Goal: Information Seeking & Learning: Learn about a topic

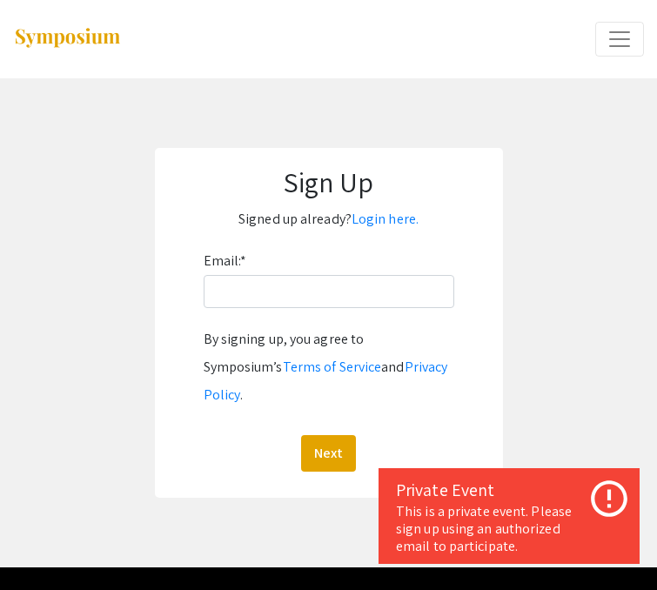
scroll to position [19, 0]
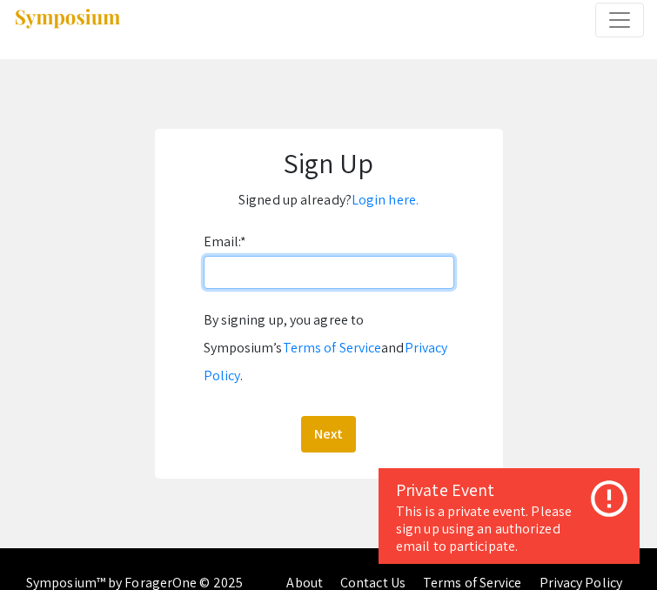
click at [292, 276] on input "Email: *" at bounding box center [329, 272] width 251 height 33
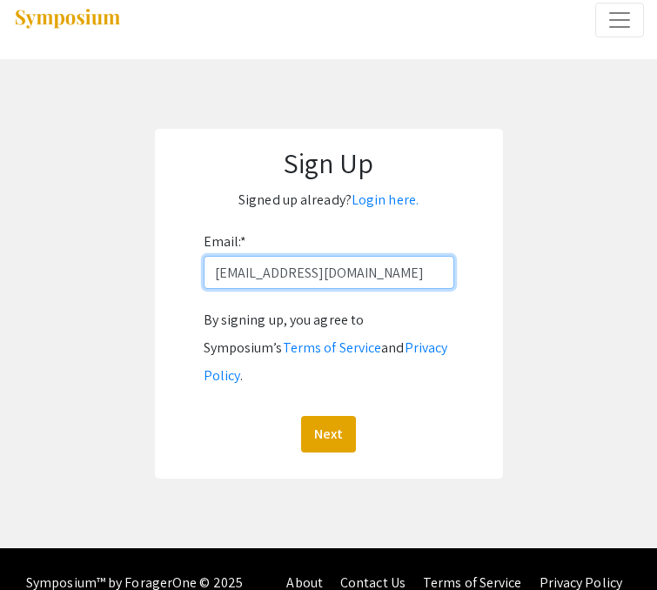
type input "[EMAIL_ADDRESS][DOMAIN_NAME]"
click at [301, 416] on button "Next" at bounding box center [328, 434] width 55 height 37
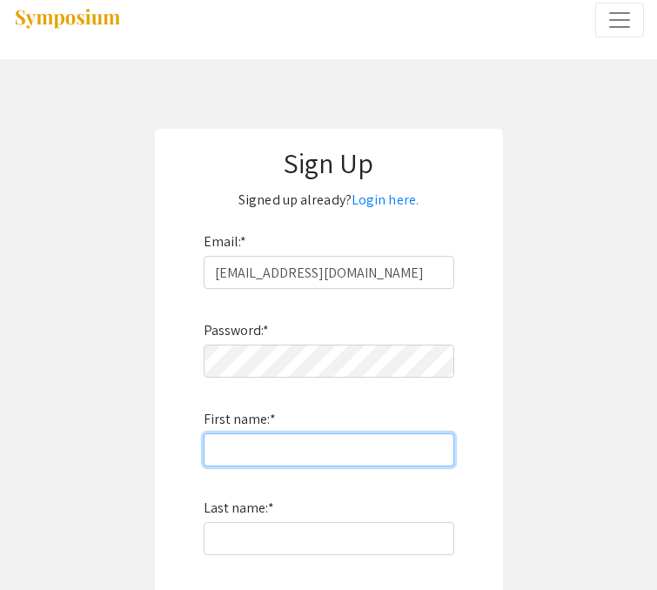
click at [312, 440] on input "First name: *" at bounding box center [329, 449] width 251 height 33
type input "karli"
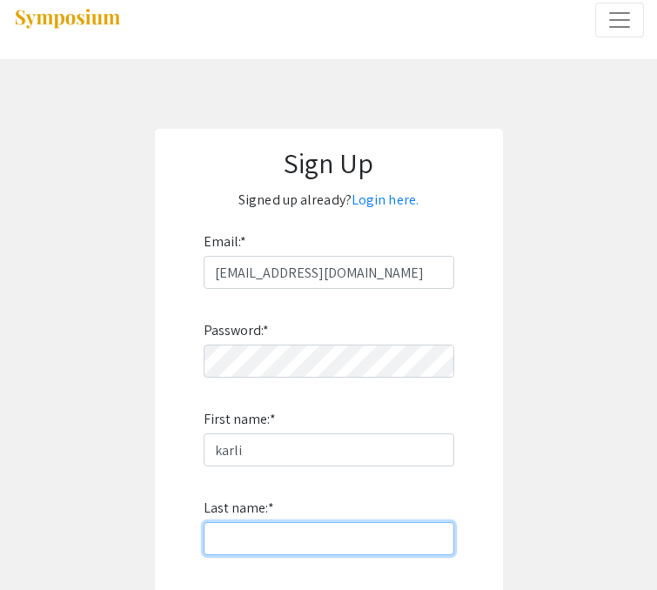
click at [316, 541] on input "Last name: *" at bounding box center [329, 538] width 251 height 33
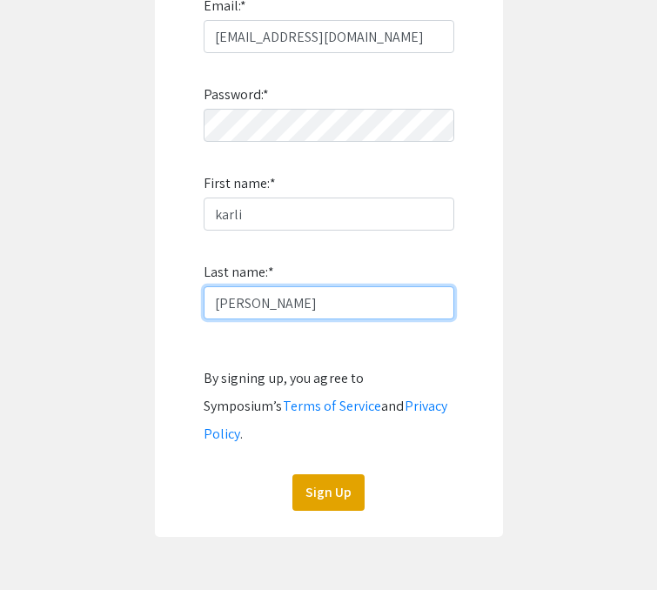
scroll to position [272, 0]
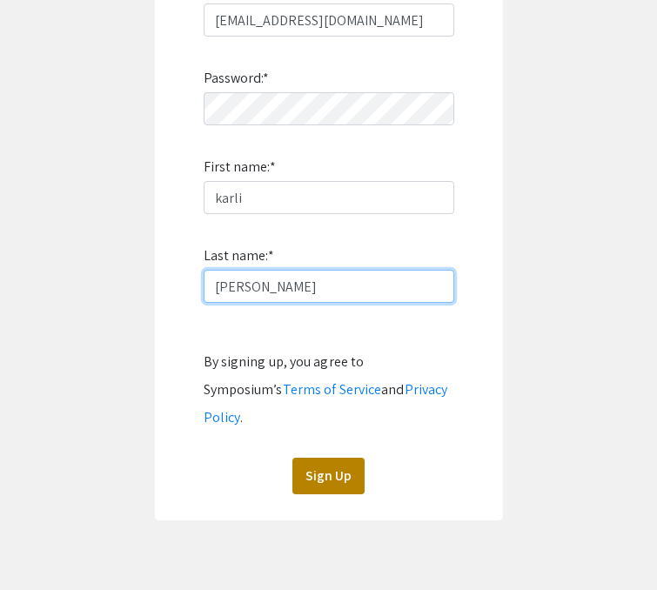
type input "[PERSON_NAME]"
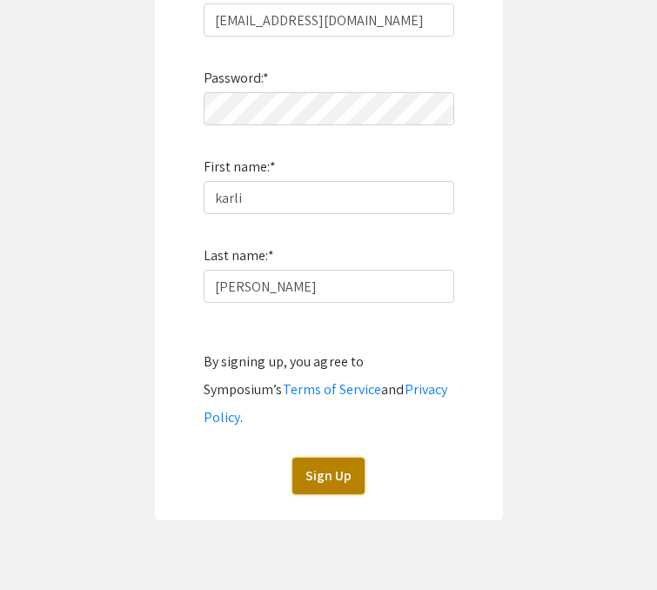
click at [332, 458] on button "Sign Up" at bounding box center [328, 476] width 72 height 37
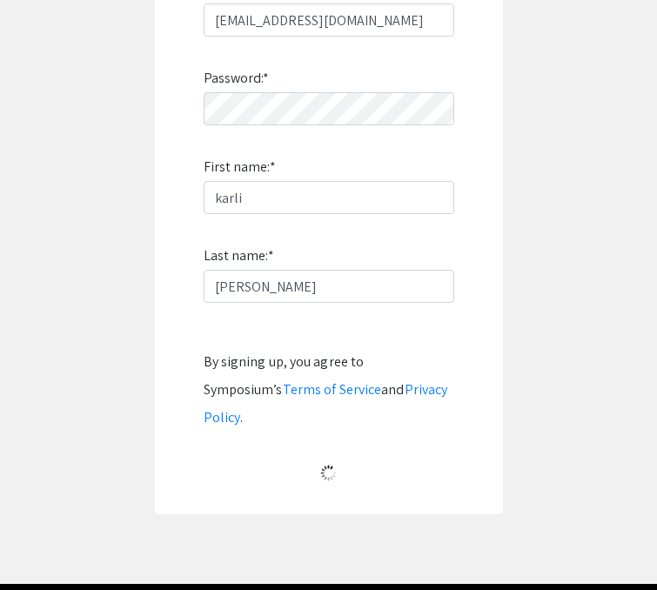
scroll to position [63, 0]
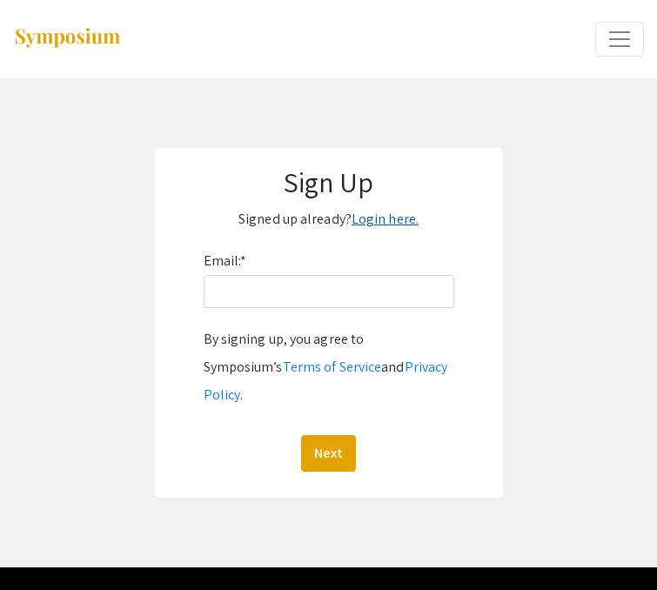
click at [374, 223] on link "Login here." at bounding box center [385, 219] width 67 height 18
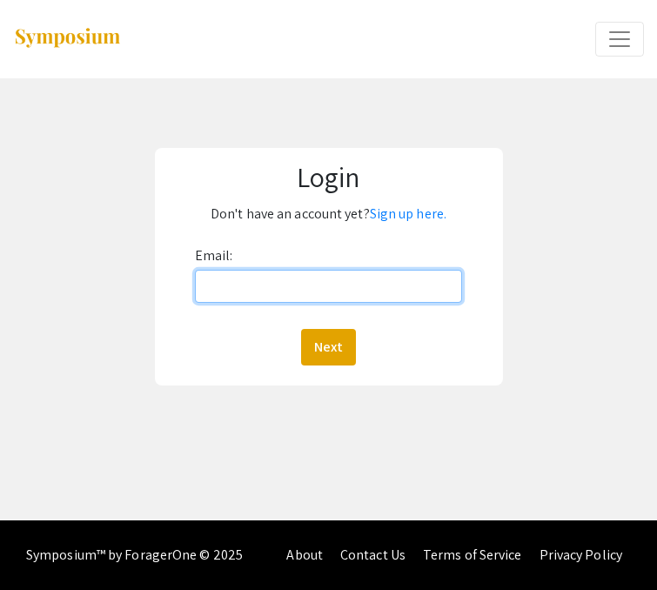
click at [335, 277] on input "Email:" at bounding box center [329, 286] width 268 height 33
type input "[EMAIL_ADDRESS][DOMAIN_NAME]"
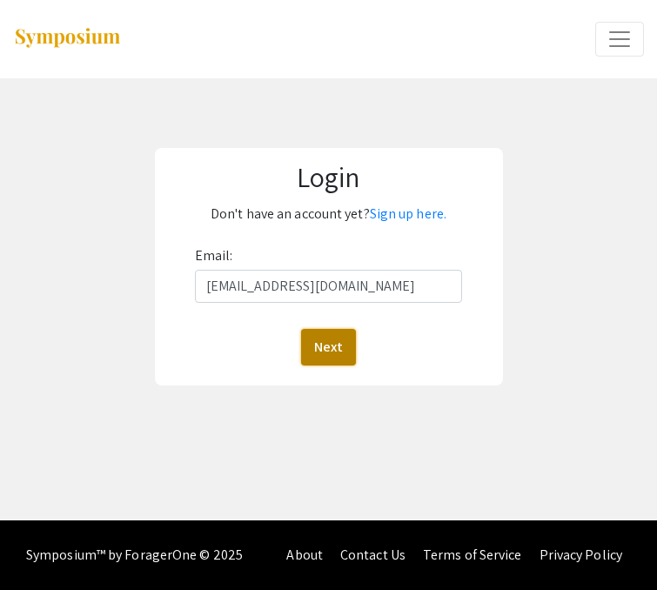
click at [325, 345] on button "Next" at bounding box center [328, 347] width 55 height 37
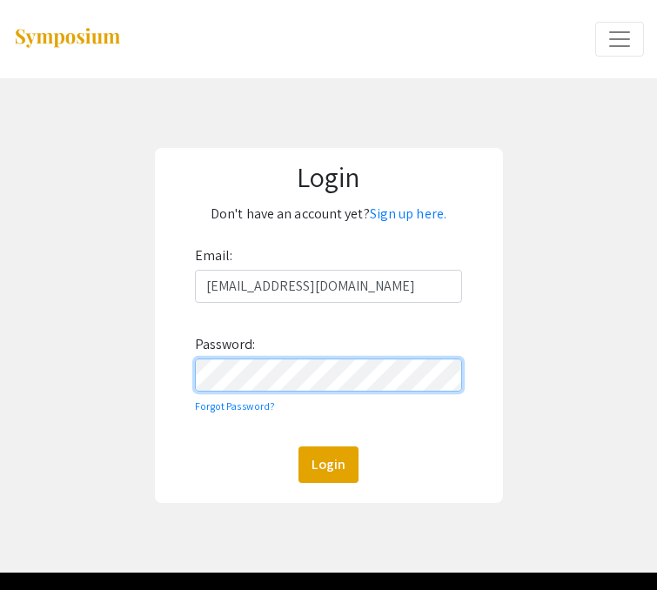
click at [298, 446] on button "Login" at bounding box center [328, 464] width 60 height 37
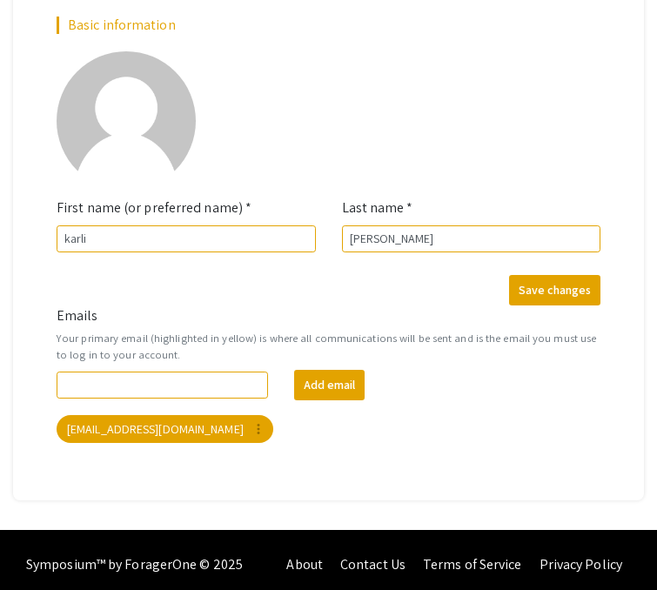
scroll to position [212, 0]
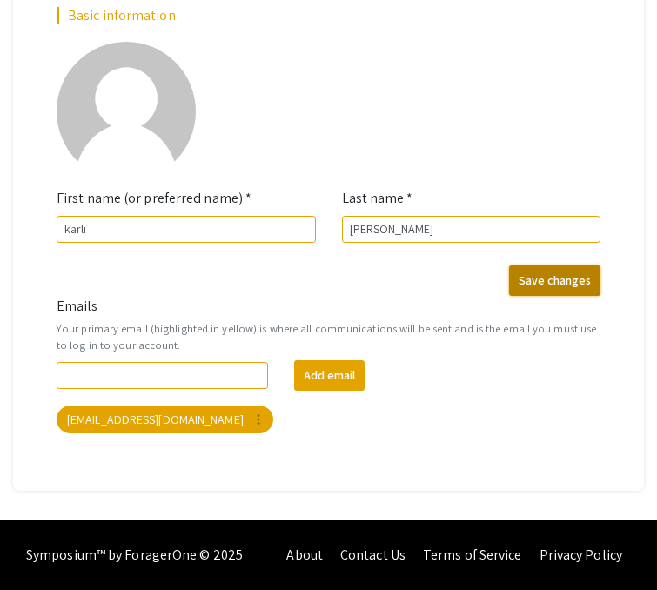
click at [550, 284] on button "Save changes" at bounding box center [554, 280] width 91 height 30
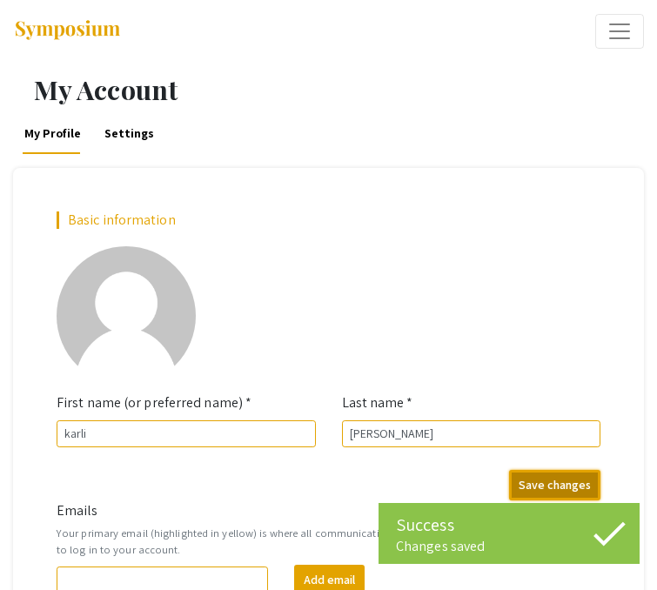
scroll to position [0, 0]
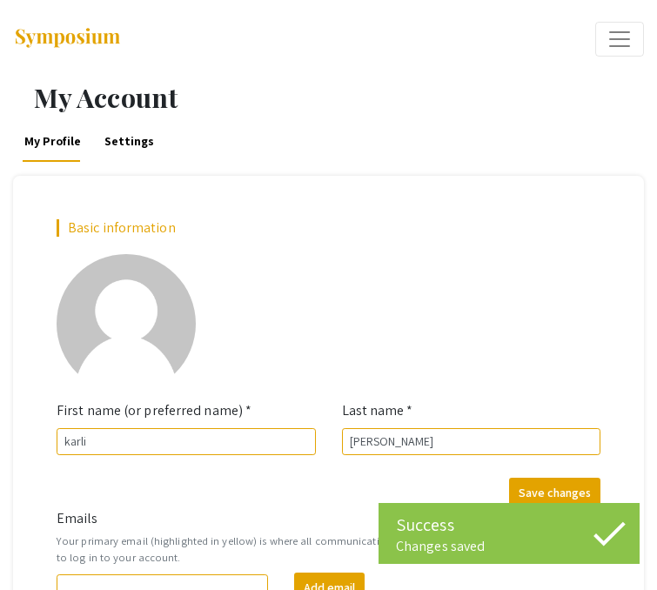
click at [626, 26] on span "Expand or Collapse Menu" at bounding box center [620, 39] width 26 height 26
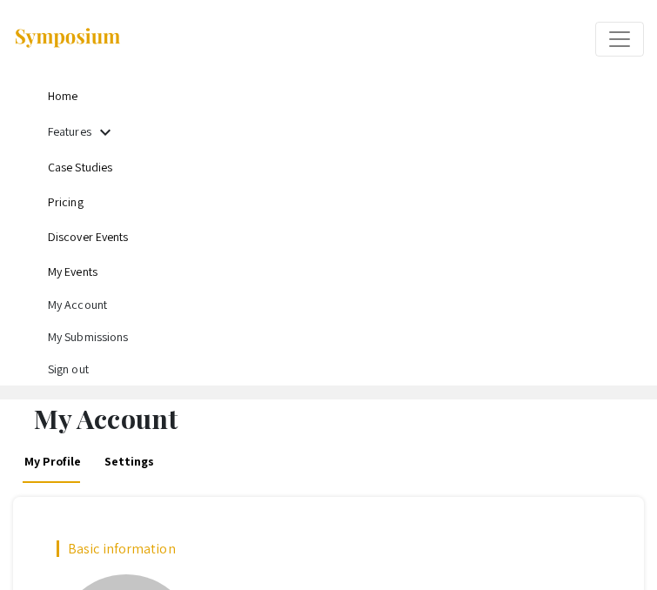
click at [106, 130] on mat-icon "keyboard_arrow_down" at bounding box center [105, 132] width 21 height 21
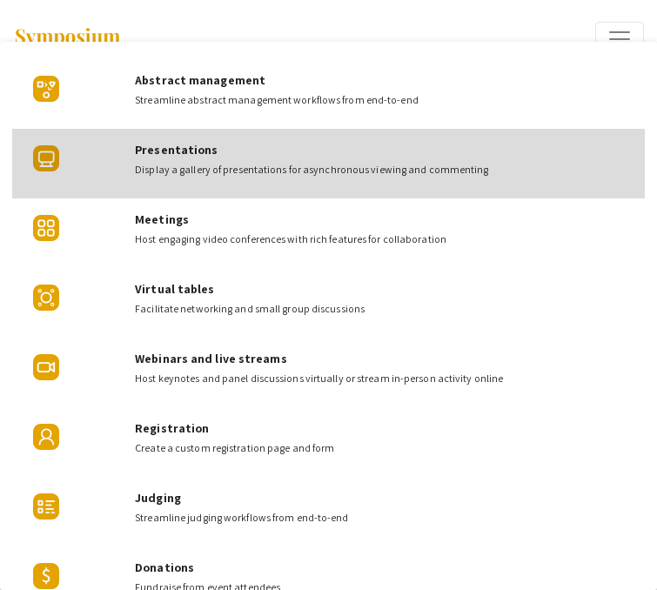
click at [233, 156] on div "Presentations Display a gallery of presentations for asynchronous viewing and c…" at bounding box center [383, 153] width 496 height 49
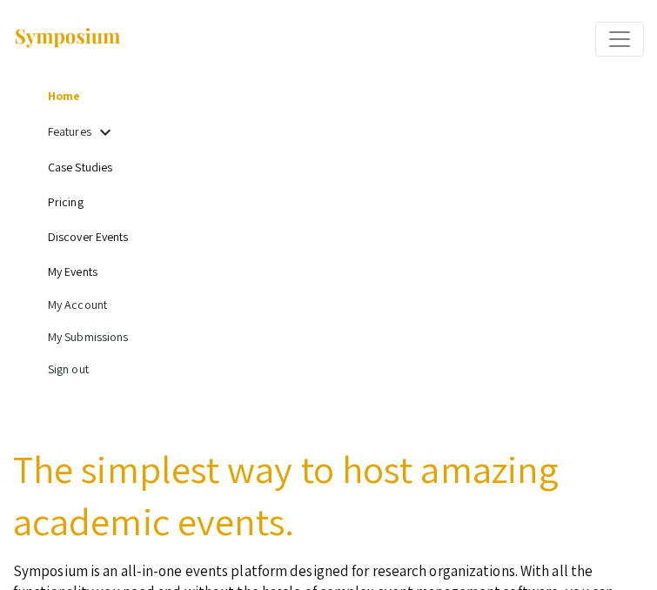
click at [95, 130] on mat-icon "keyboard_arrow_down" at bounding box center [105, 132] width 21 height 21
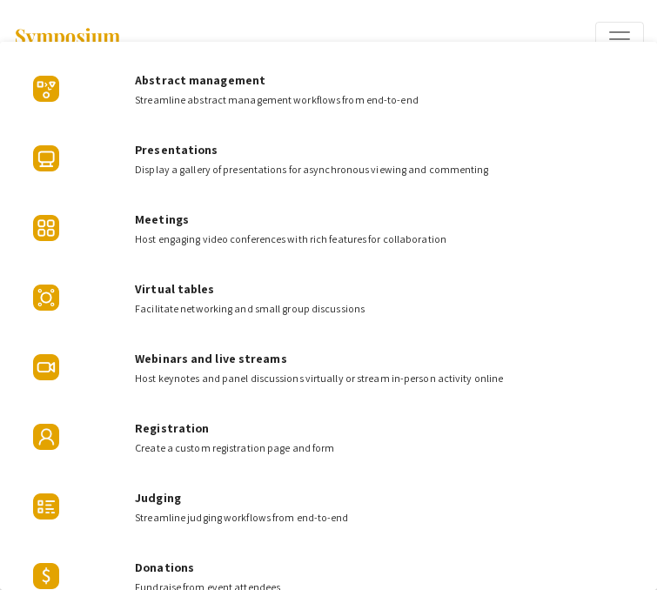
click at [611, 23] on div at bounding box center [328, 295] width 657 height 590
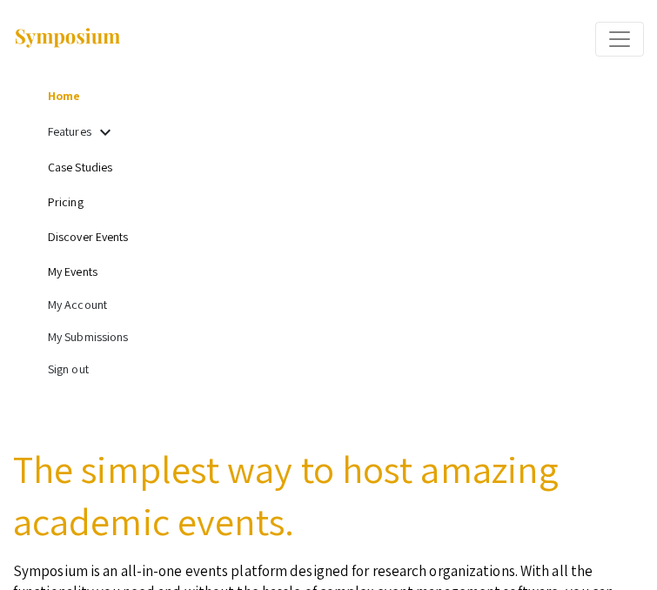
click at [97, 165] on link "Case Studies" at bounding box center [80, 167] width 64 height 16
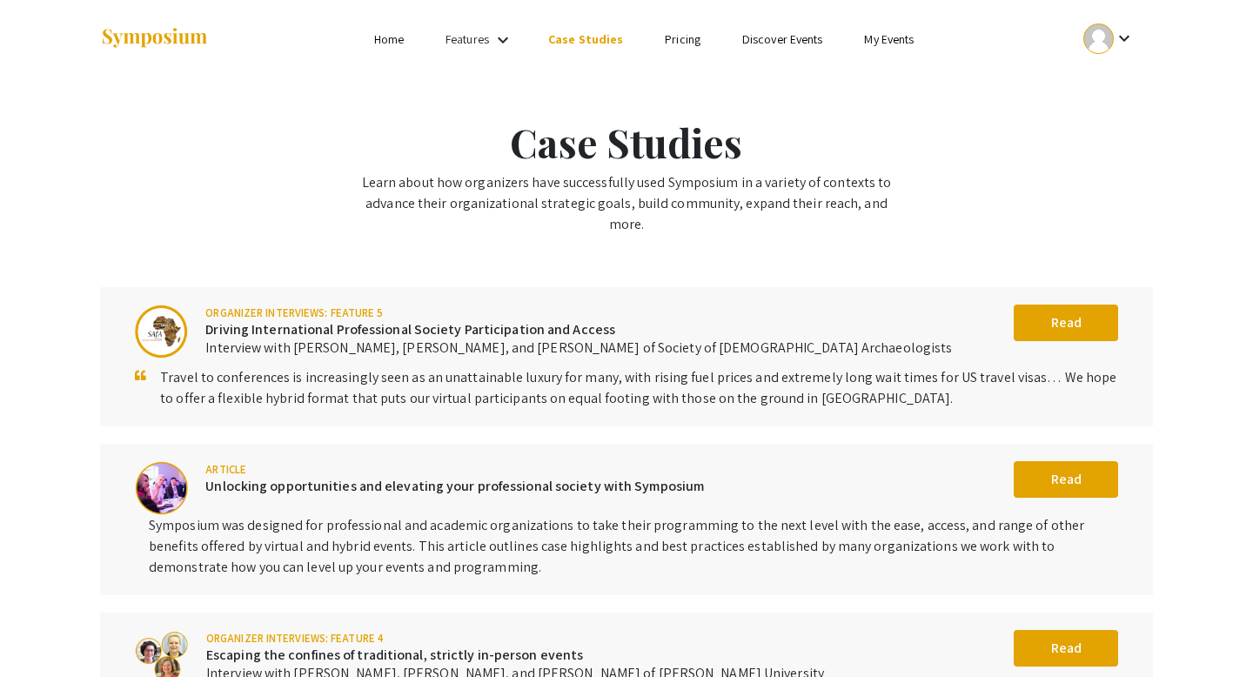
click at [398, 37] on link "Home" at bounding box center [389, 39] width 30 height 16
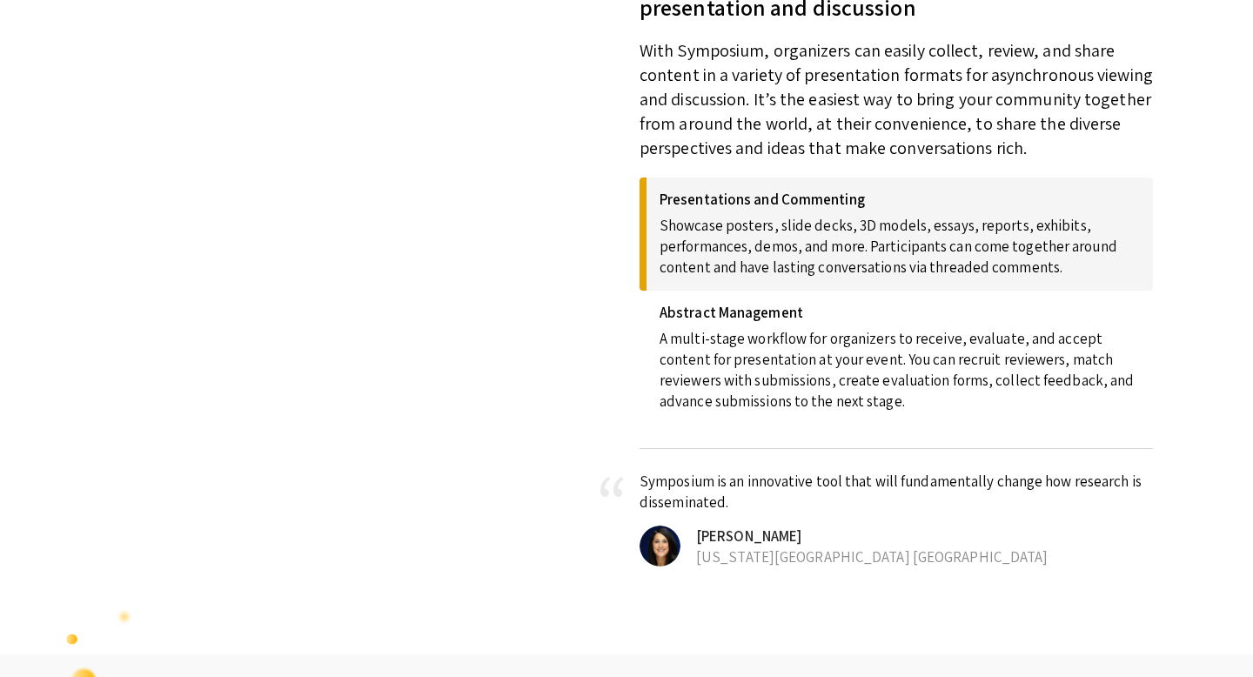
scroll to position [605, 0]
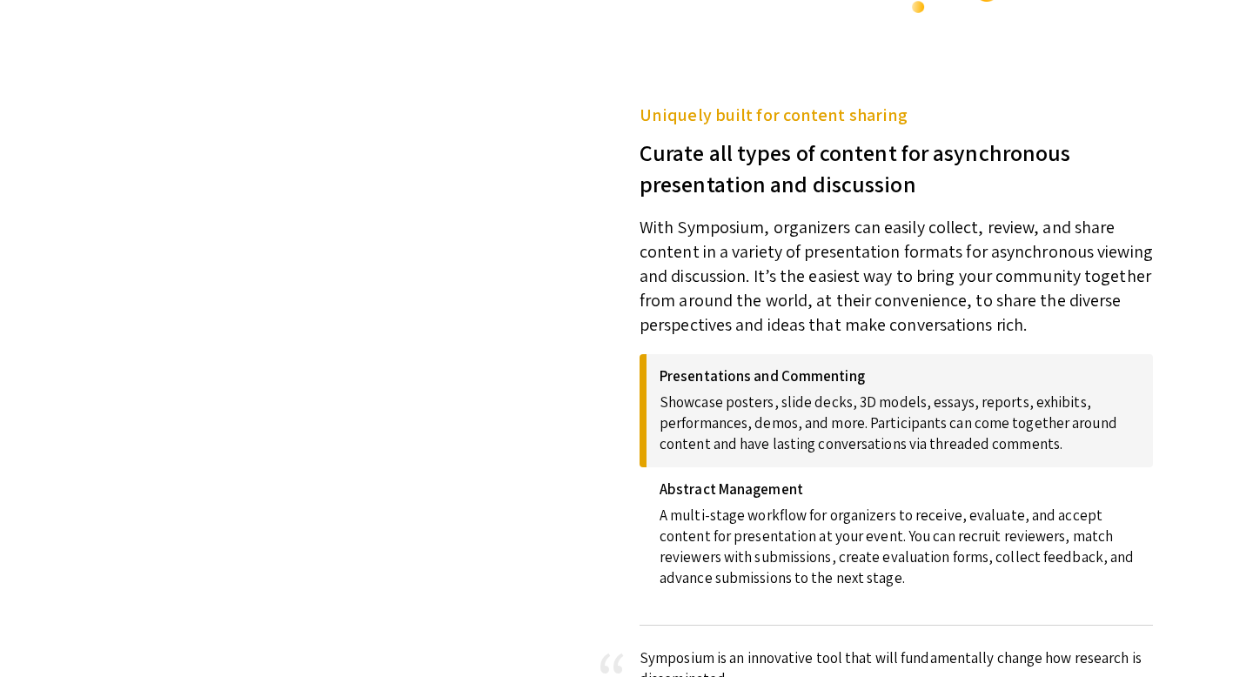
drag, startPoint x: 398, startPoint y: 37, endPoint x: 873, endPoint y: 172, distance: 493.9
click at [656, 172] on h3 "Curate all types of content for asynchronous presentation and discussion" at bounding box center [896, 163] width 513 height 71
click at [656, 128] on h3 "Curate all types of content for asynchronous presentation and discussion" at bounding box center [896, 163] width 513 height 71
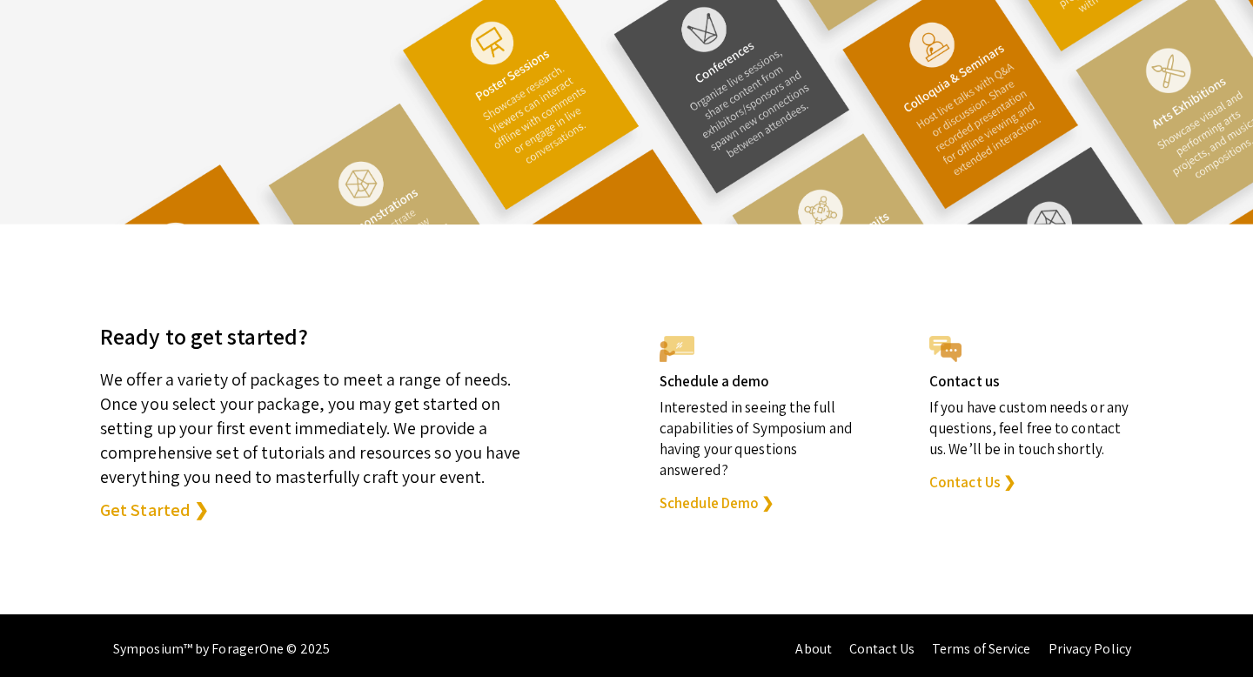
scroll to position [4826, 0]
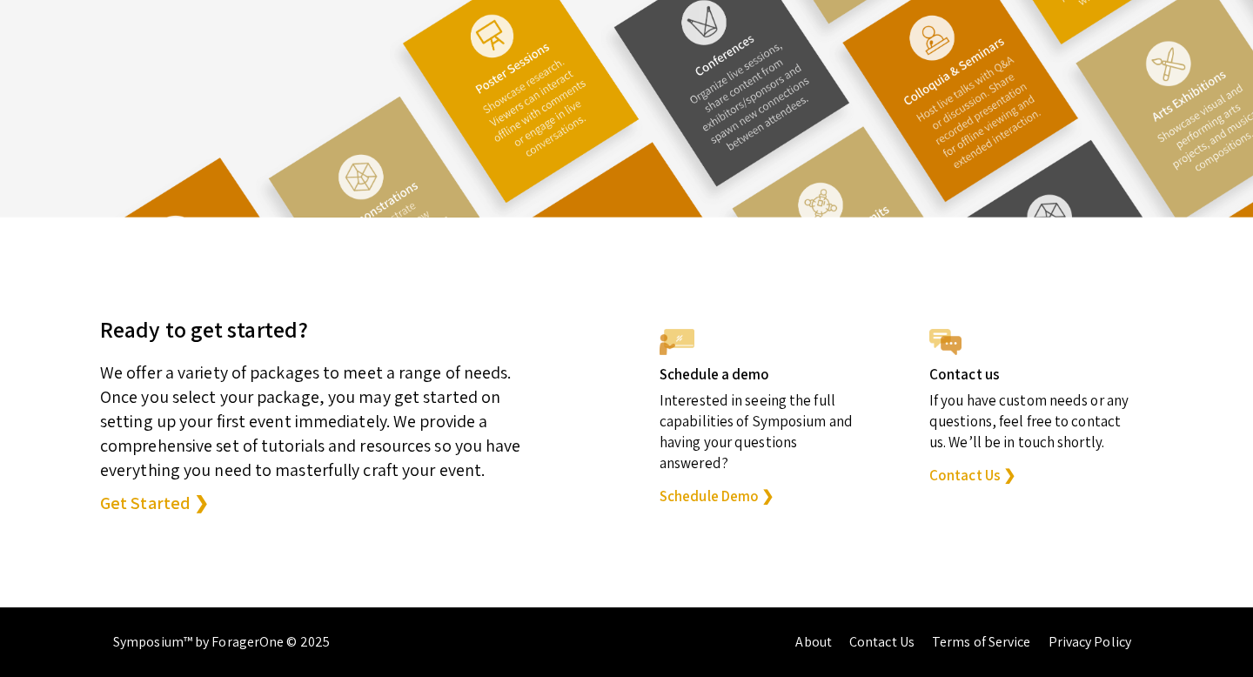
drag, startPoint x: 873, startPoint y: 172, endPoint x: 114, endPoint y: 506, distance: 829.2
click at [114, 506] on link "Get Started ❯" at bounding box center [154, 503] width 109 height 24
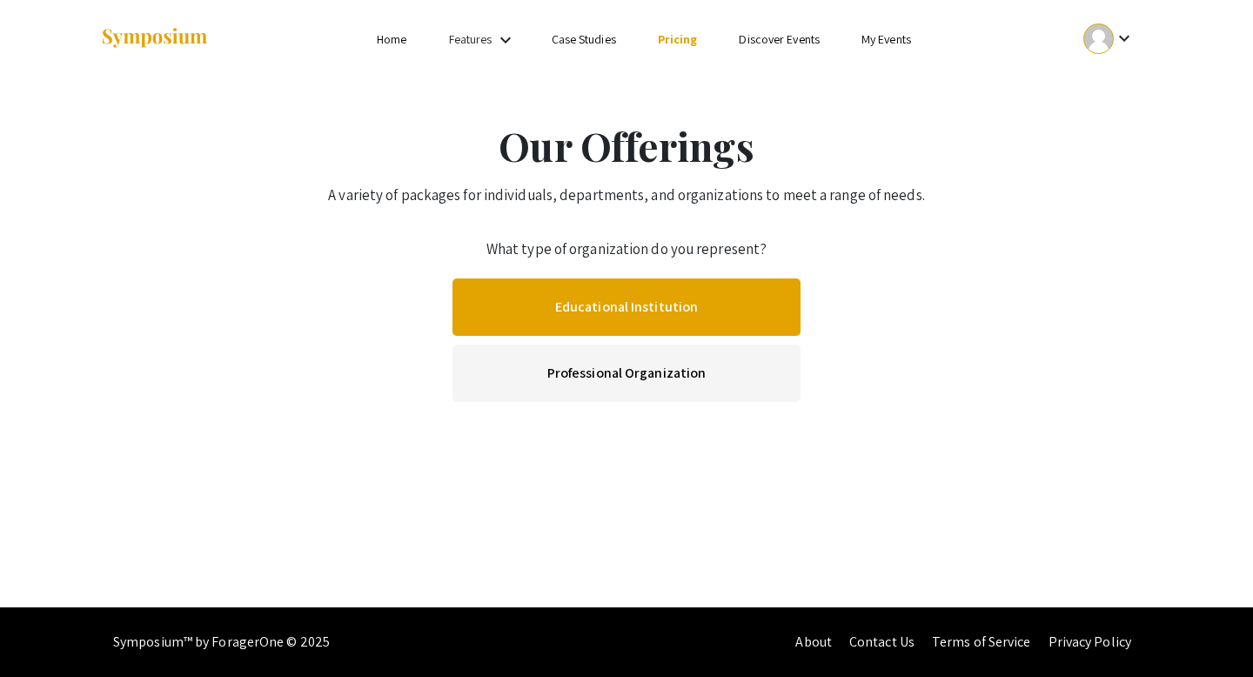
drag, startPoint x: 114, startPoint y: 506, endPoint x: 554, endPoint y: 301, distance: 485.9
click at [554, 301] on link "Educational Institution" at bounding box center [627, 306] width 348 height 57
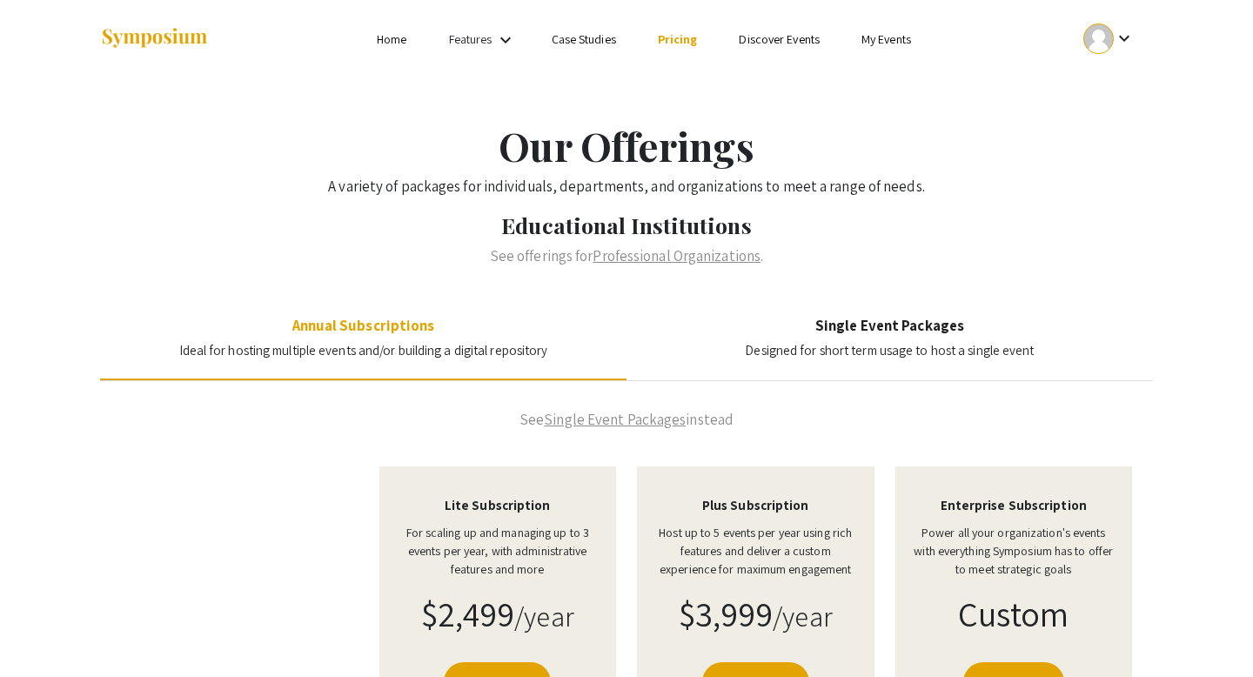
click at [406, 42] on link "Home" at bounding box center [392, 39] width 30 height 16
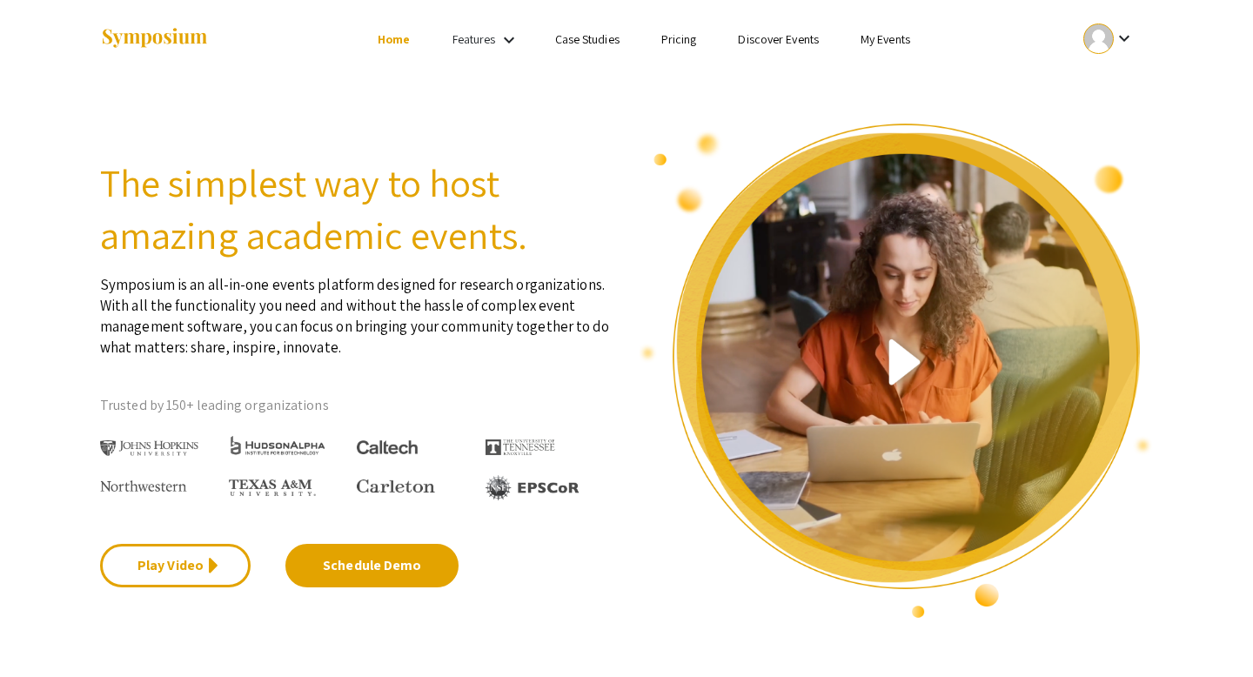
drag, startPoint x: 554, startPoint y: 301, endPoint x: 473, endPoint y: 42, distance: 271.7
click at [473, 42] on link "Features" at bounding box center [475, 39] width 44 height 16
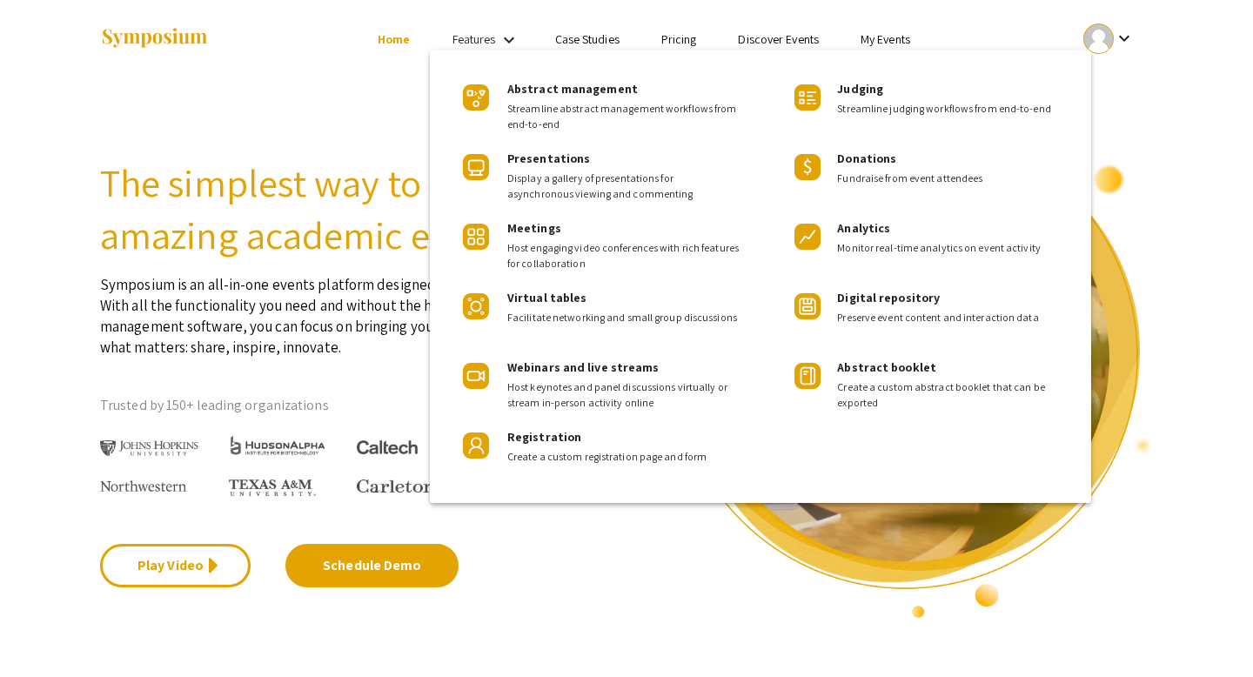
click at [540, 158] on span "Presentations" at bounding box center [548, 159] width 83 height 16
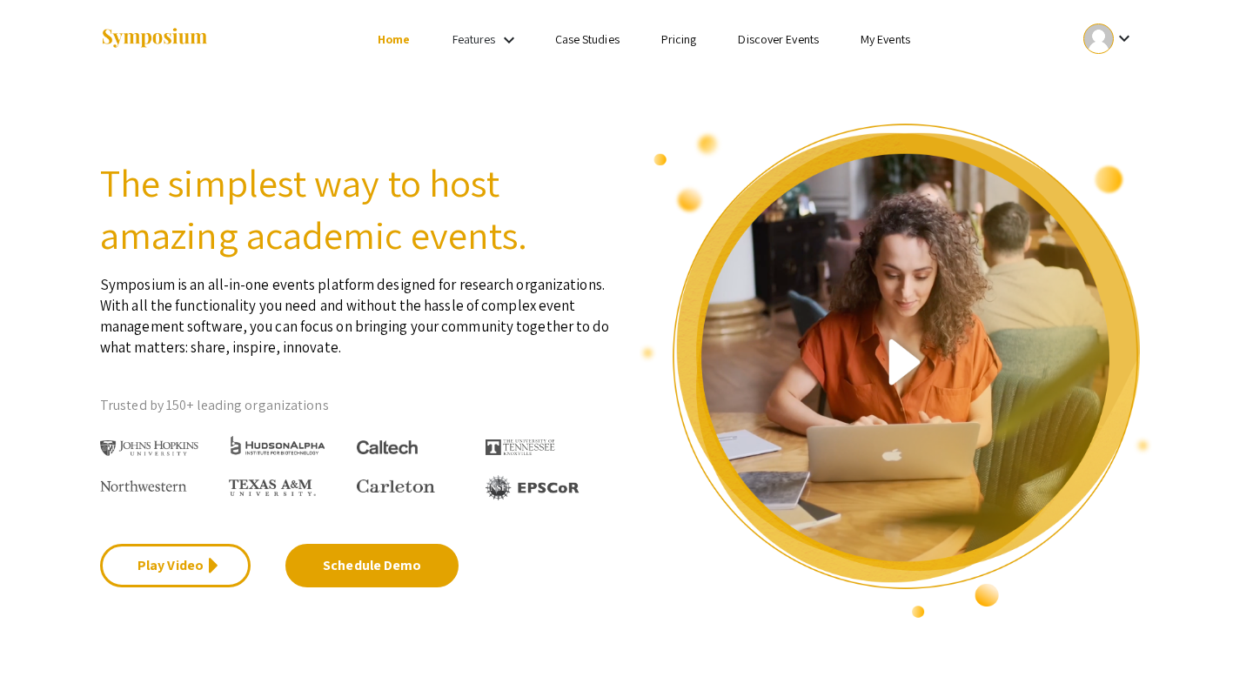
scroll to position [707, 0]
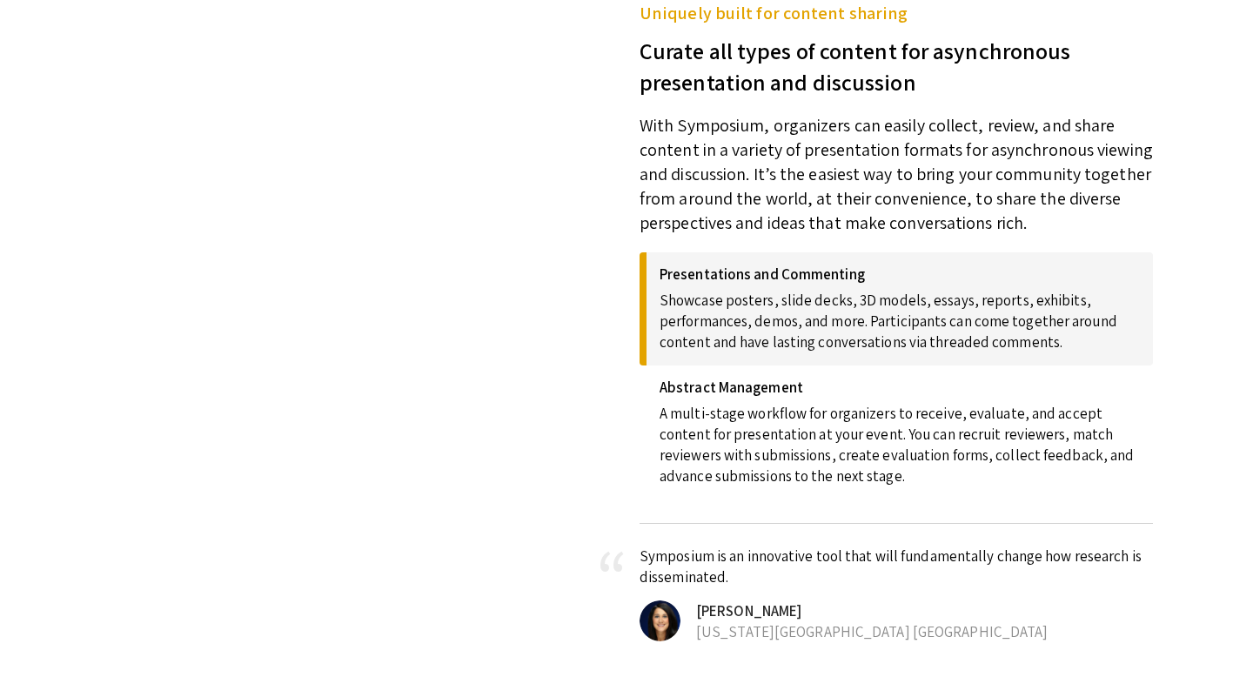
click at [656, 231] on p "With Symposium, organizers can easily collect, review, and share content in a v…" at bounding box center [896, 165] width 513 height 137
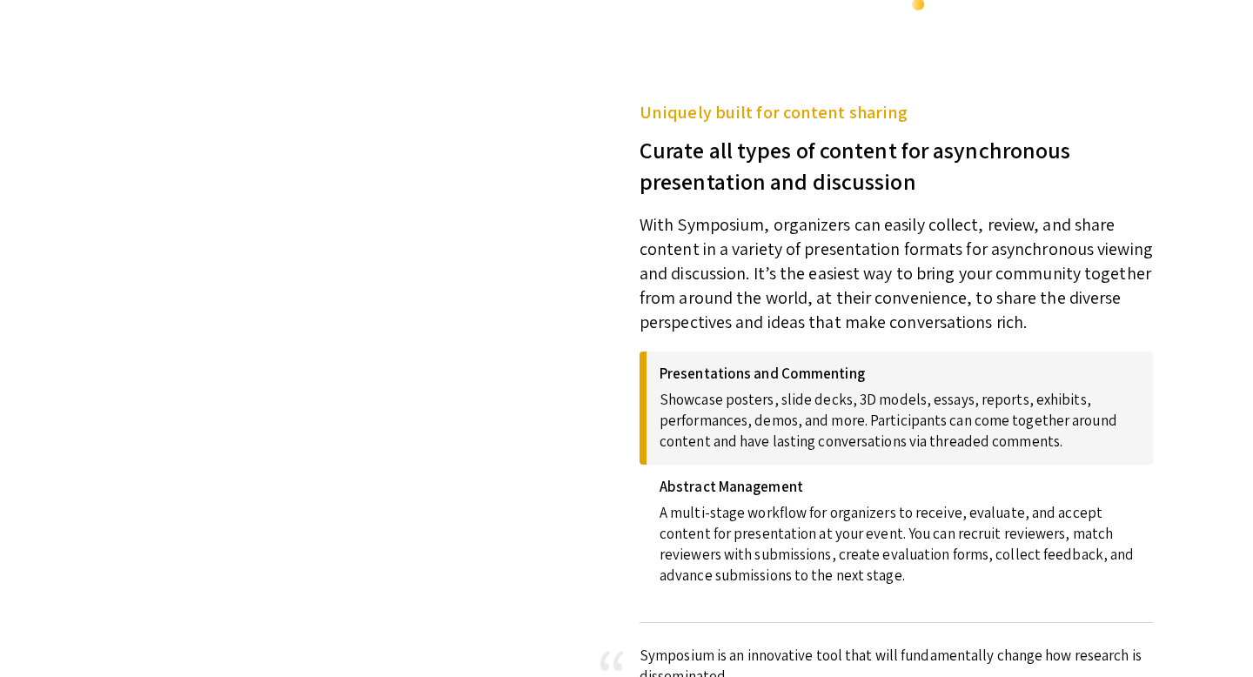
scroll to position [614, 0]
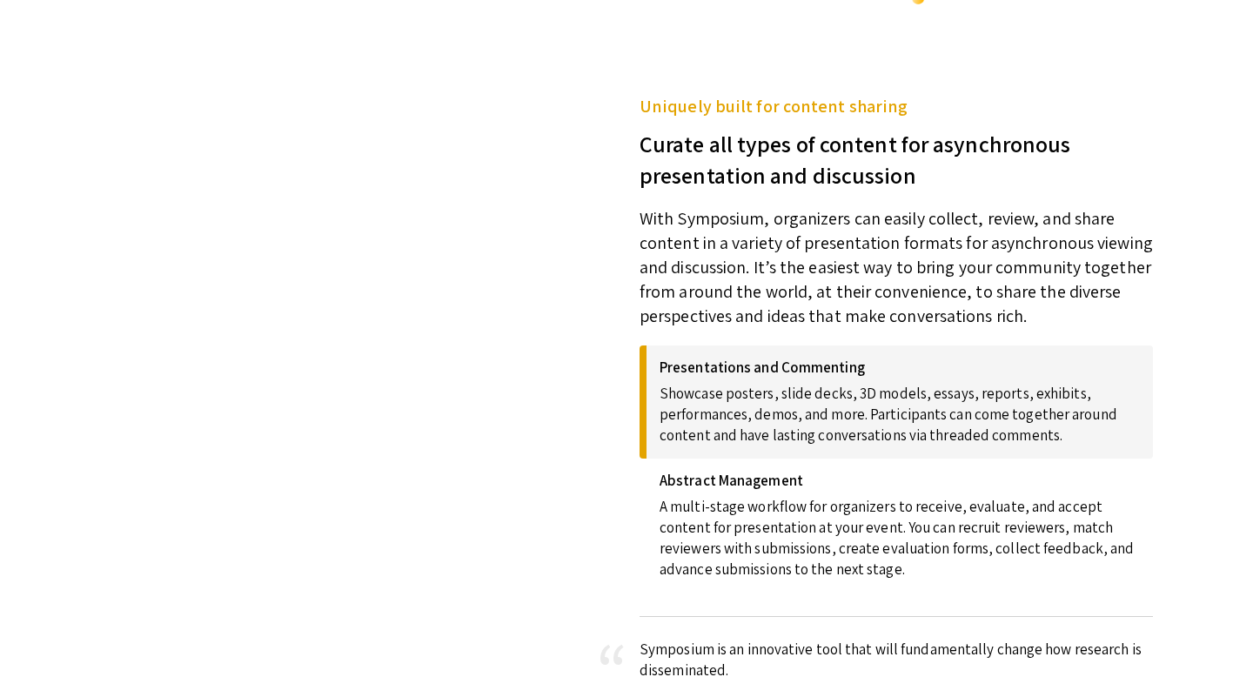
drag, startPoint x: 473, startPoint y: 42, endPoint x: 865, endPoint y: 332, distance: 487.7
click at [656, 332] on div "Presentations and Commenting Showcase posters, slide decks, 3D models, essays, …" at bounding box center [896, 472] width 513 height 289
click at [656, 369] on h4 "Presentations and Commenting" at bounding box center [900, 367] width 480 height 17
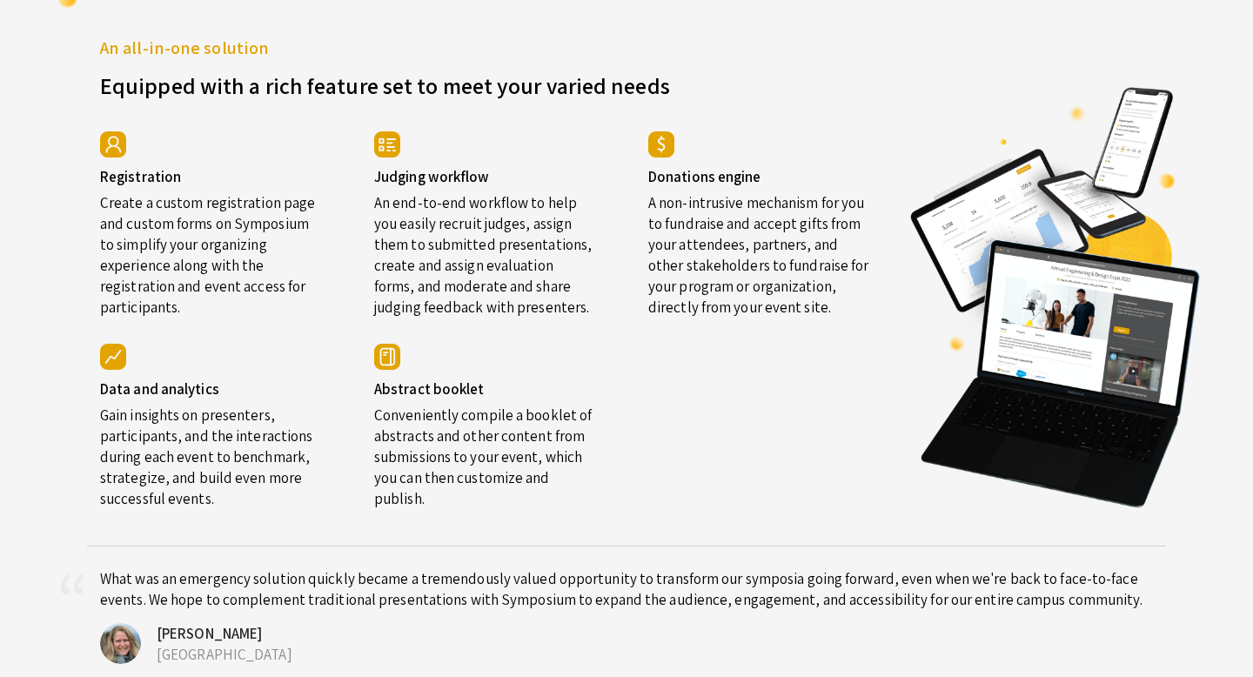
scroll to position [2941, 0]
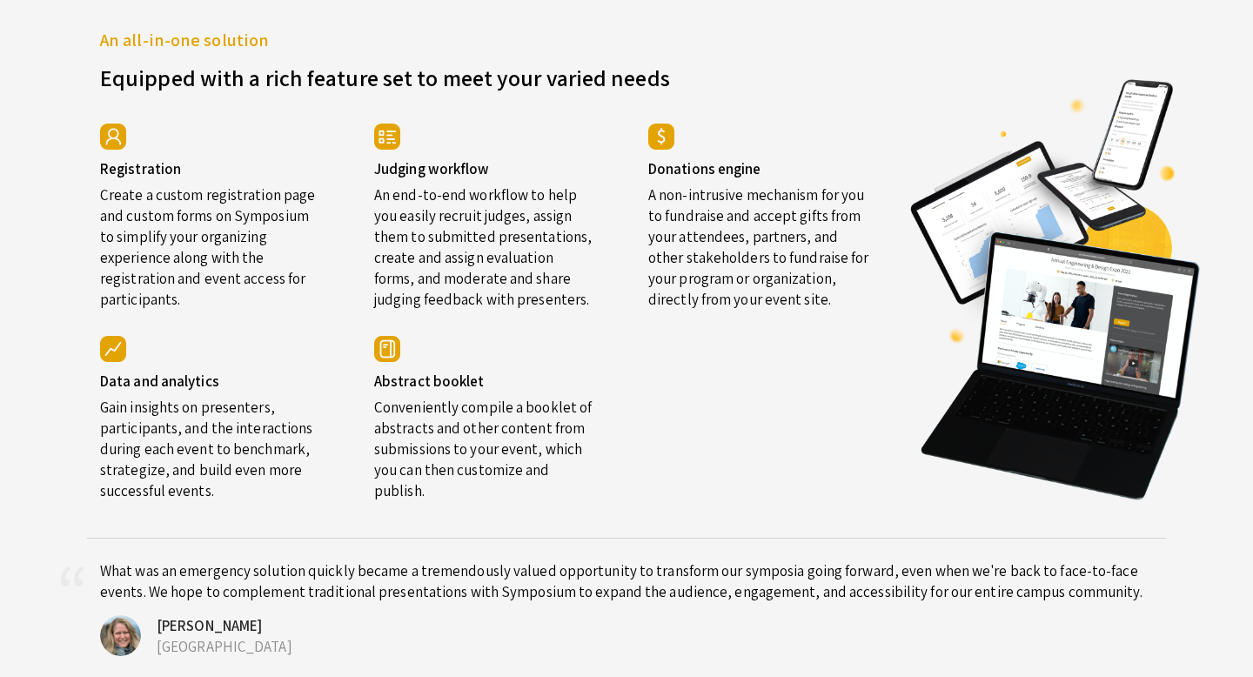
drag, startPoint x: 865, startPoint y: 332, endPoint x: 454, endPoint y: 382, distance: 413.7
click at [454, 382] on h4 "Abstract booklet" at bounding box center [485, 380] width 222 height 17
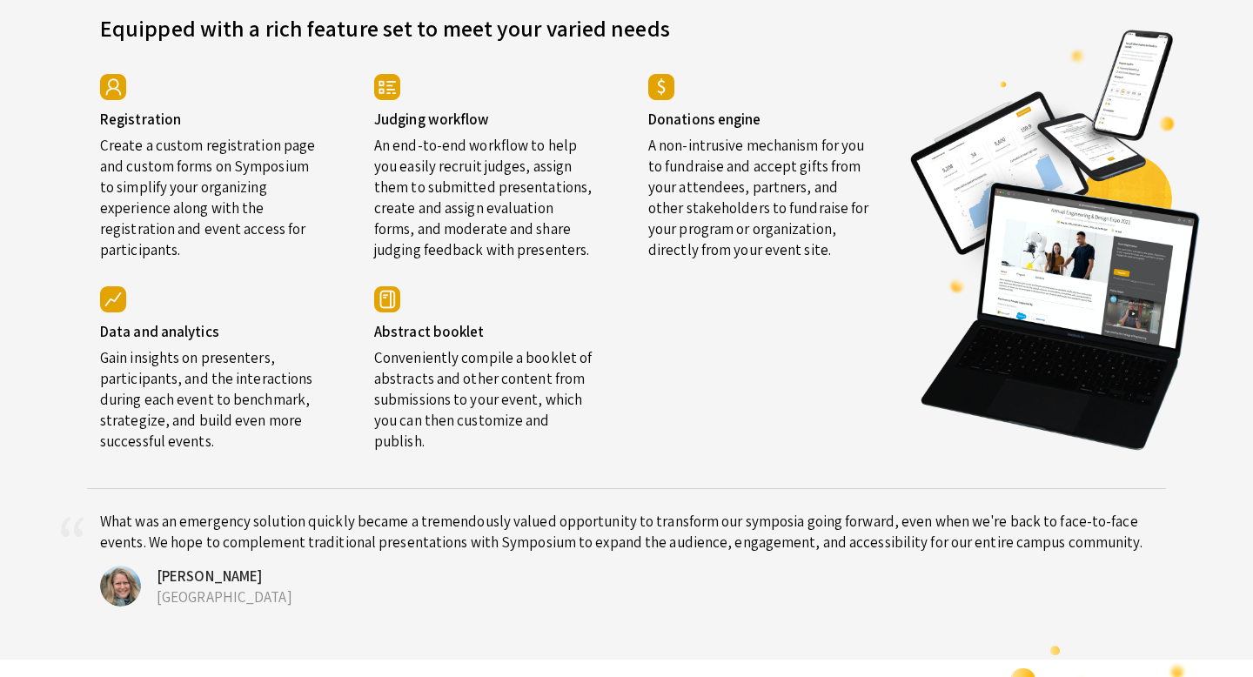
scroll to position [2992, 0]
drag, startPoint x: 454, startPoint y: 382, endPoint x: 384, endPoint y: 359, distance: 74.3
click at [384, 312] on img at bounding box center [387, 298] width 26 height 26
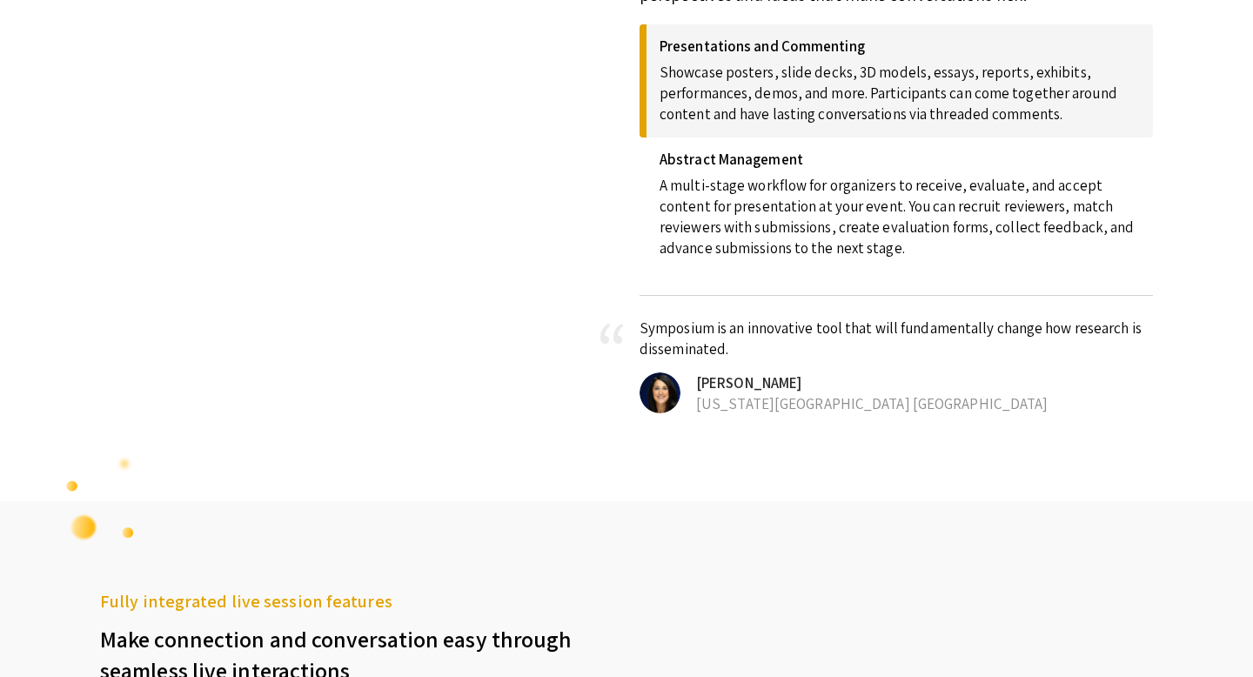
scroll to position [0, 0]
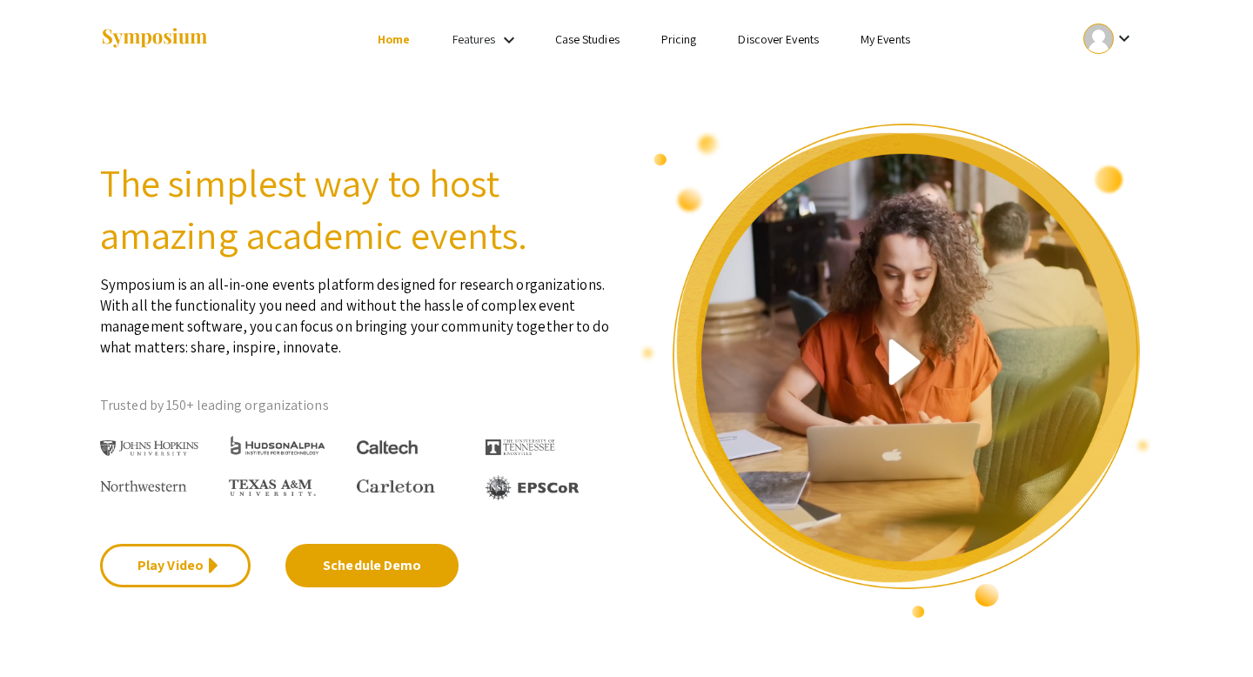
click at [508, 37] on mat-icon "keyboard_arrow_down" at bounding box center [509, 40] width 21 height 21
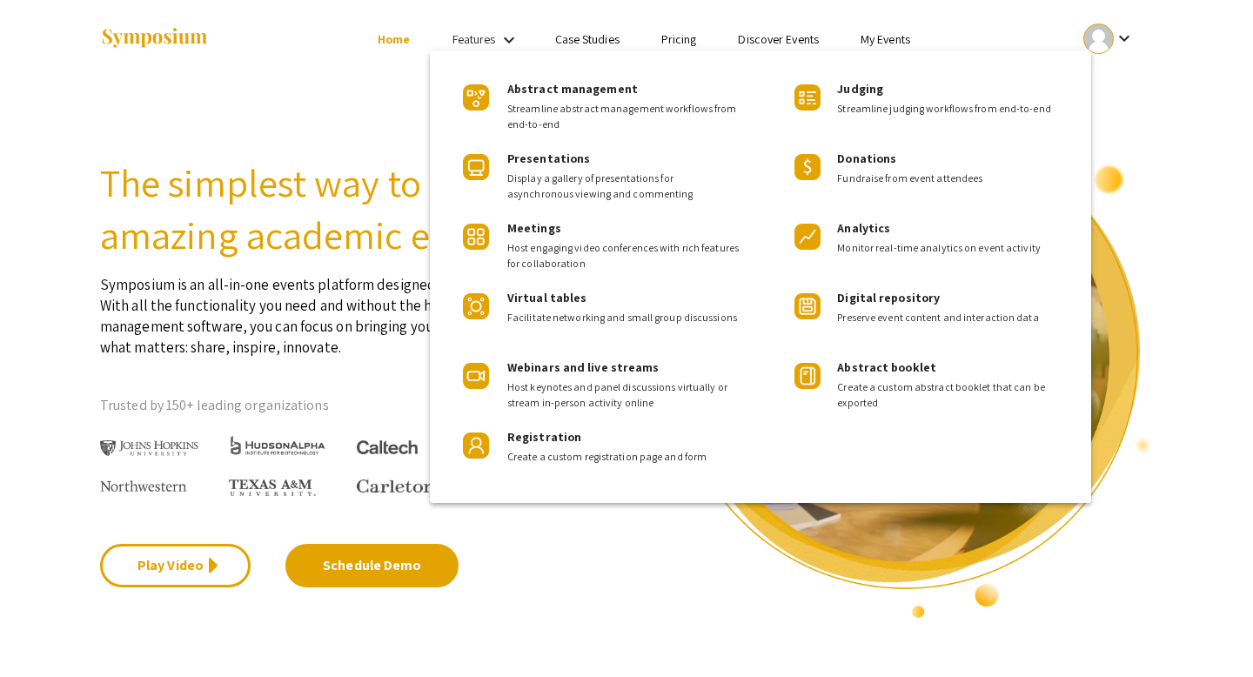
click at [581, 38] on div at bounding box center [626, 338] width 1253 height 677
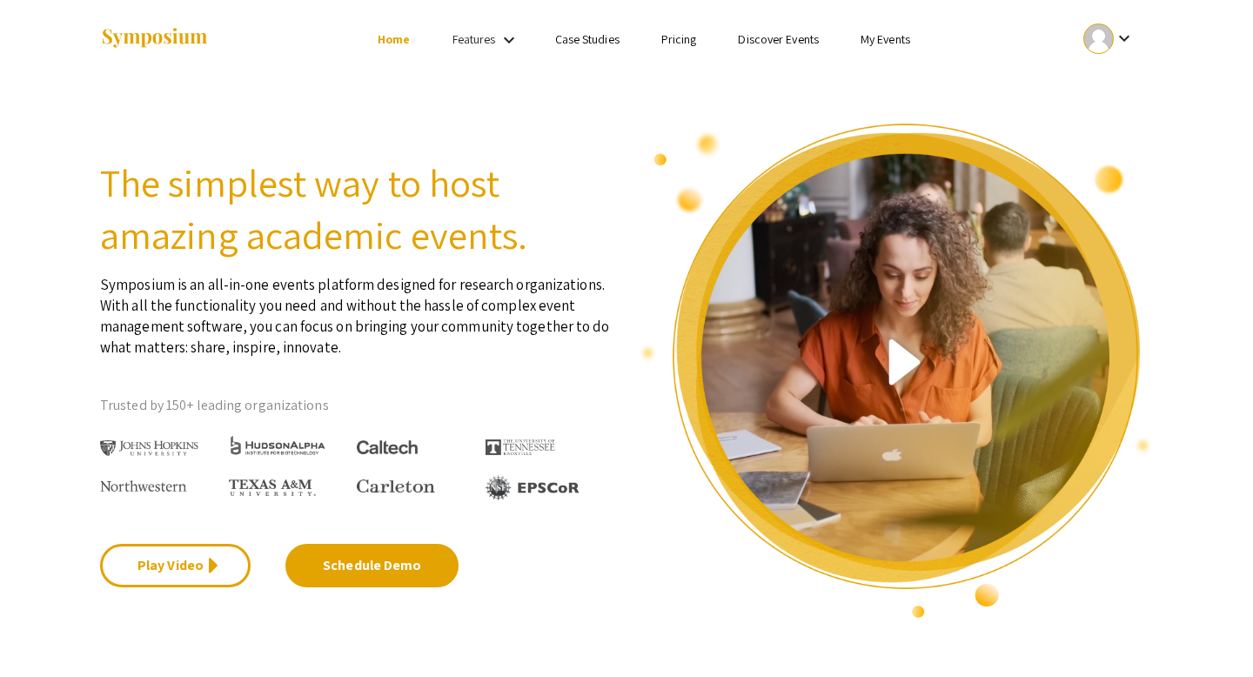
click at [580, 41] on link "Case Studies" at bounding box center [587, 39] width 64 height 16
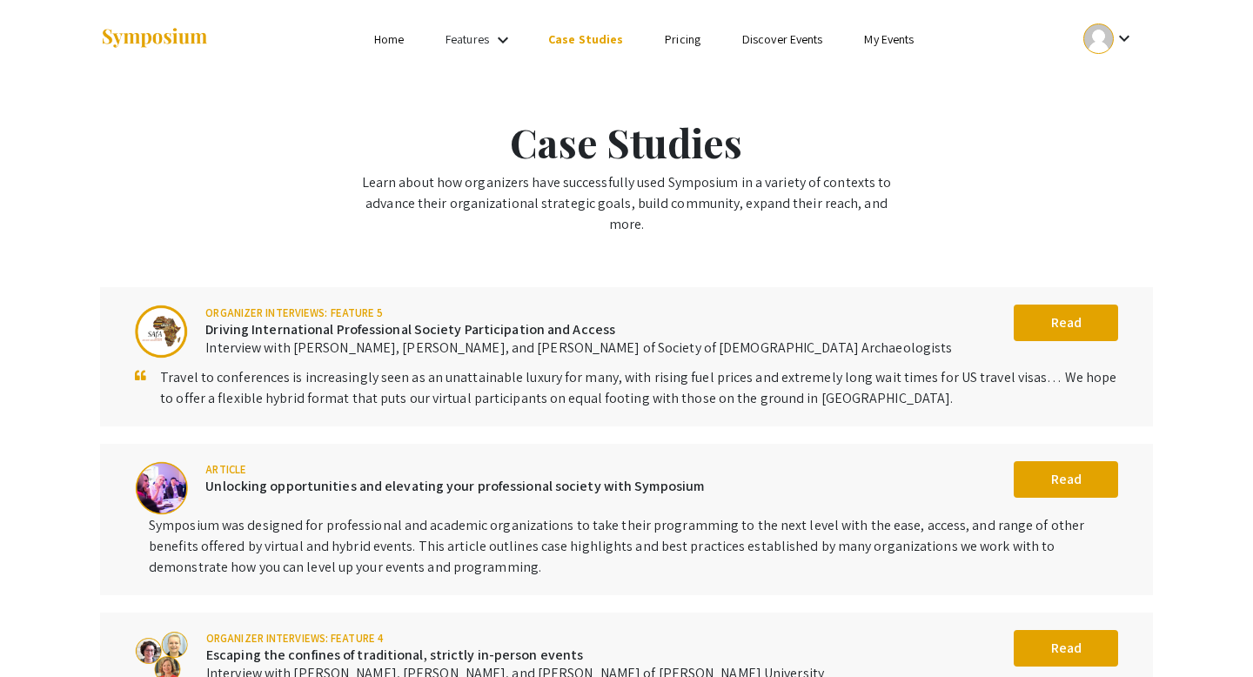
drag, startPoint x: 384, startPoint y: 359, endPoint x: 498, endPoint y: 35, distance: 343.2
click at [498, 35] on mat-icon "keyboard_arrow_down" at bounding box center [503, 40] width 21 height 21
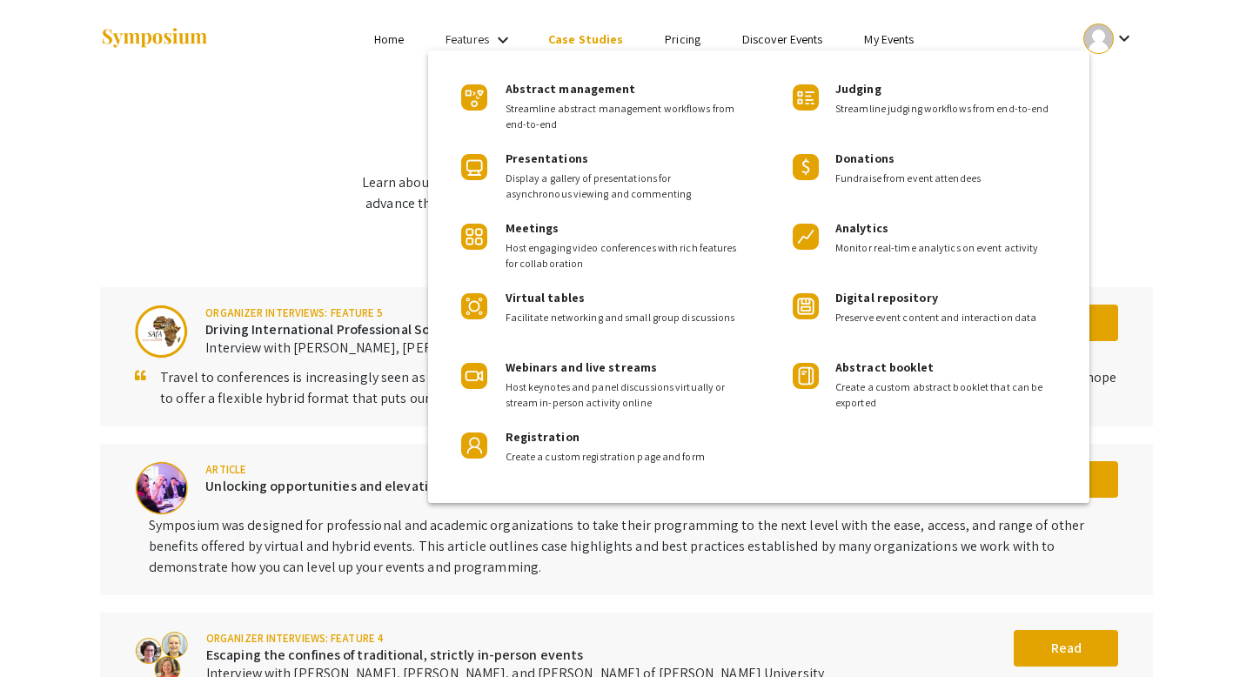
click at [510, 87] on span "Abstract management" at bounding box center [571, 89] width 131 height 16
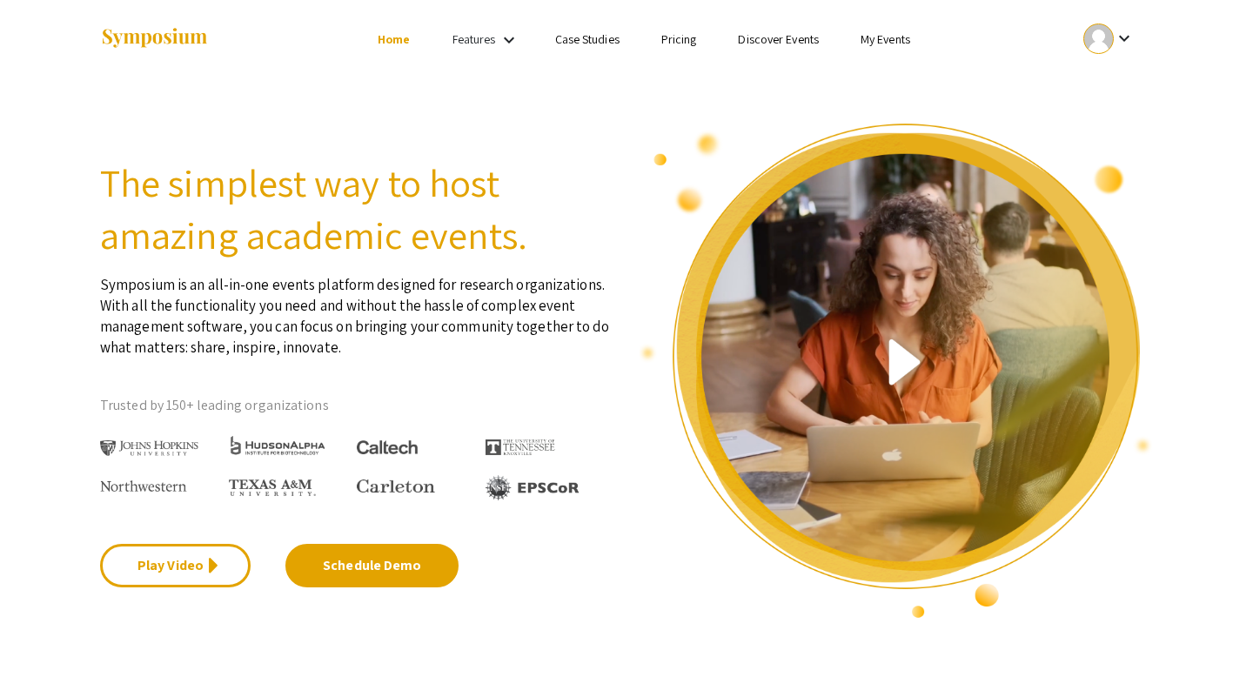
click at [496, 41] on div "Features keyboard_arrow_down" at bounding box center [488, 40] width 70 height 23
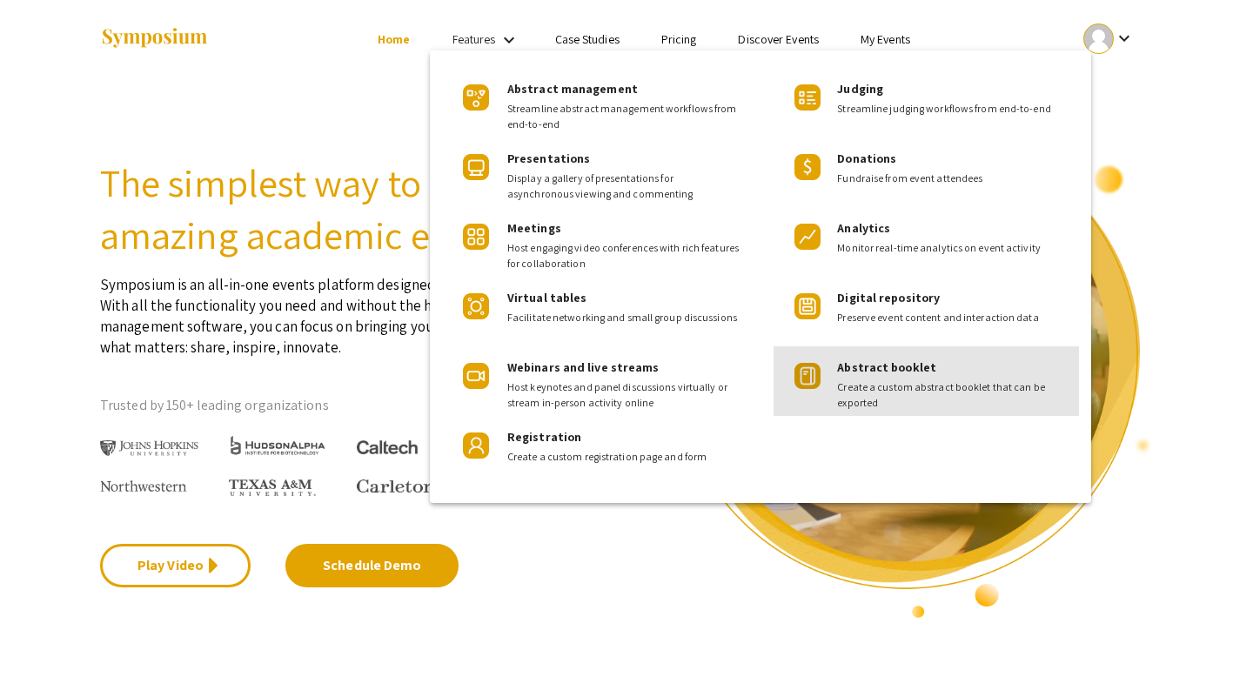
click at [656, 373] on span "Abstract booklet" at bounding box center [886, 367] width 99 height 16
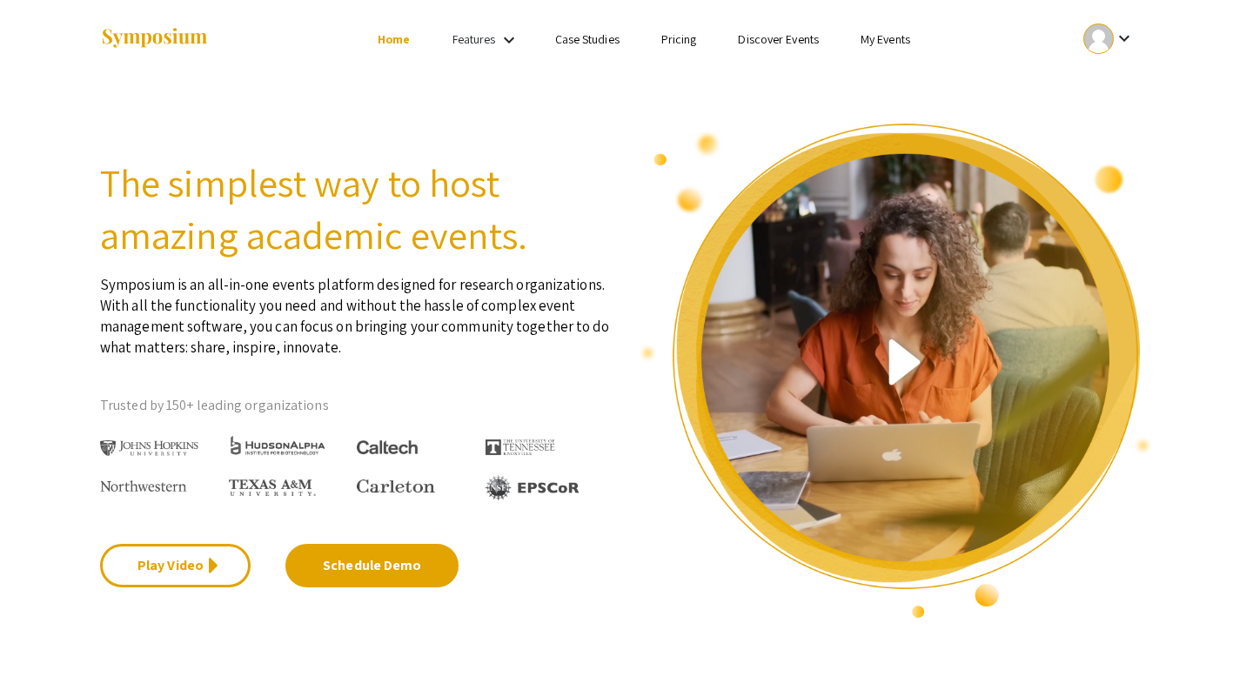
click at [512, 41] on mat-icon "keyboard_arrow_down" at bounding box center [509, 40] width 21 height 21
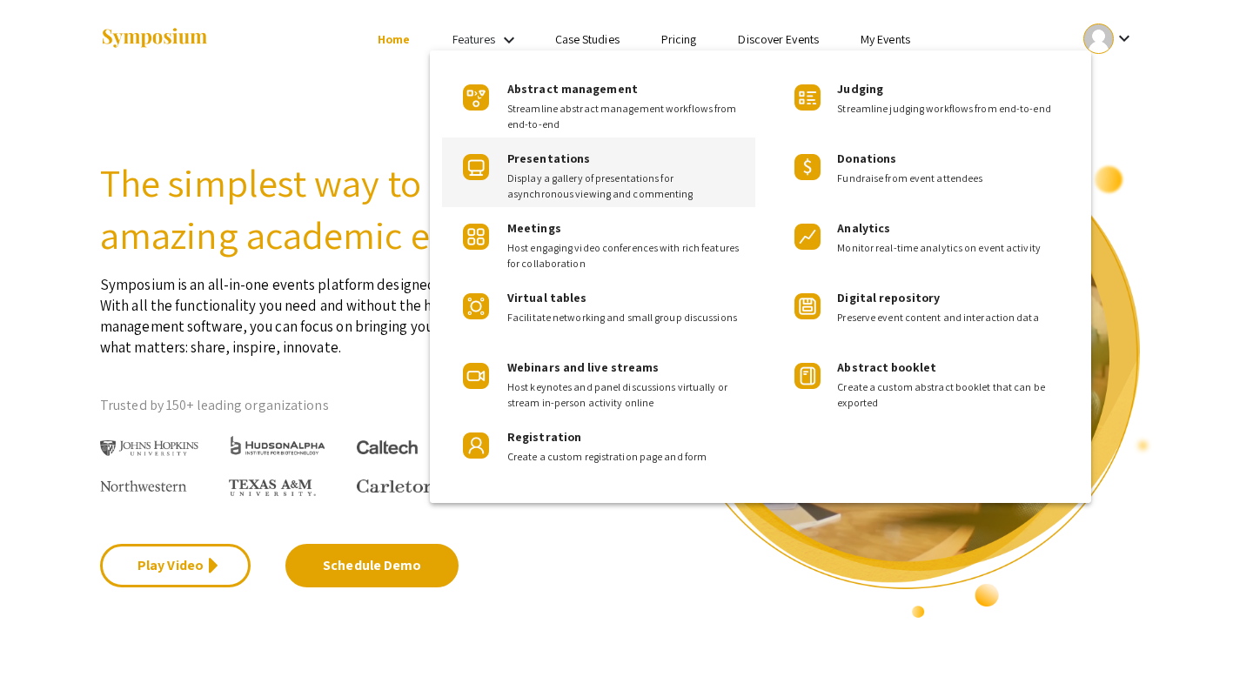
drag, startPoint x: 498, startPoint y: 35, endPoint x: 545, endPoint y: 158, distance: 131.4
click at [545, 158] on span "Presentations" at bounding box center [548, 159] width 83 height 16
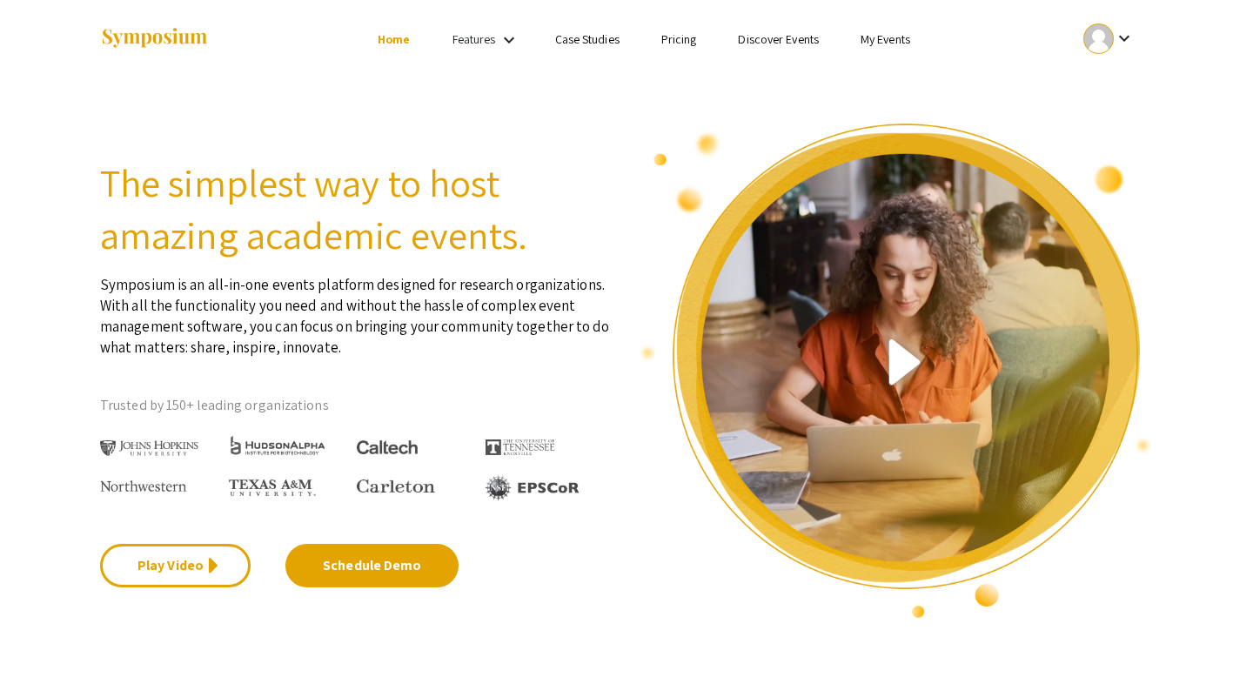
scroll to position [707, 0]
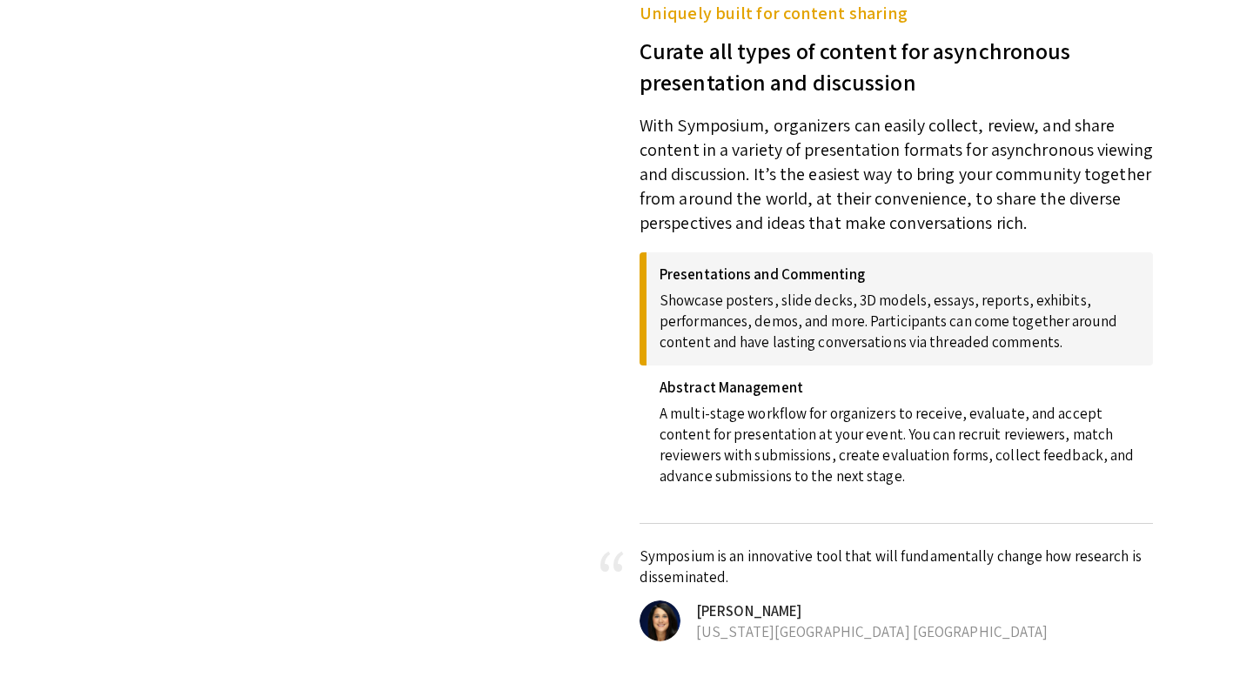
click at [656, 312] on p "Showcase posters, slide decks, 3D models, essays, reports, exhibits, performanc…" at bounding box center [900, 318] width 480 height 70
click at [656, 254] on div "Presentations and Commenting Showcase posters, slide decks, 3D models, essays, …" at bounding box center [896, 308] width 513 height 113
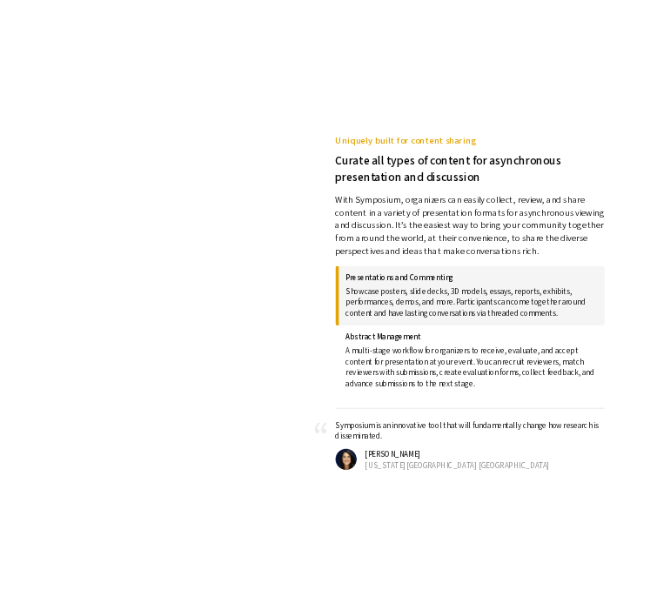
scroll to position [677, 0]
